Goal: Information Seeking & Learning: Learn about a topic

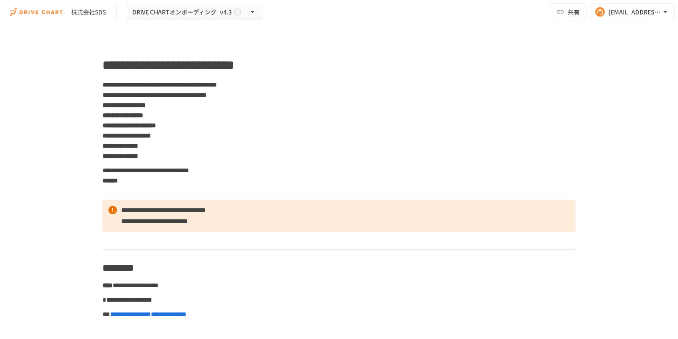
scroll to position [3551, 0]
